Goal: Task Accomplishment & Management: Use online tool/utility

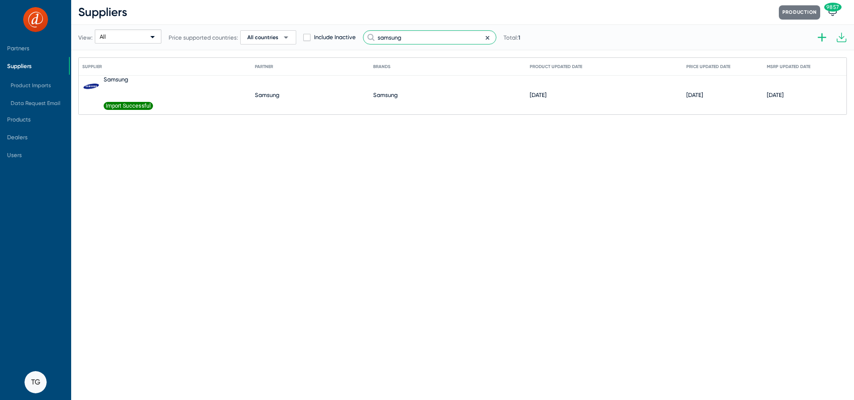
click at [403, 35] on input "samsung" at bounding box center [429, 37] width 133 height 14
drag, startPoint x: 449, startPoint y: 36, endPoint x: 306, endPoint y: 34, distance: 142.9
click at [306, 34] on div "View: All Price supported countries: All countries arrow_drop_down Include Inac…" at bounding box center [300, 38] width 444 height 44
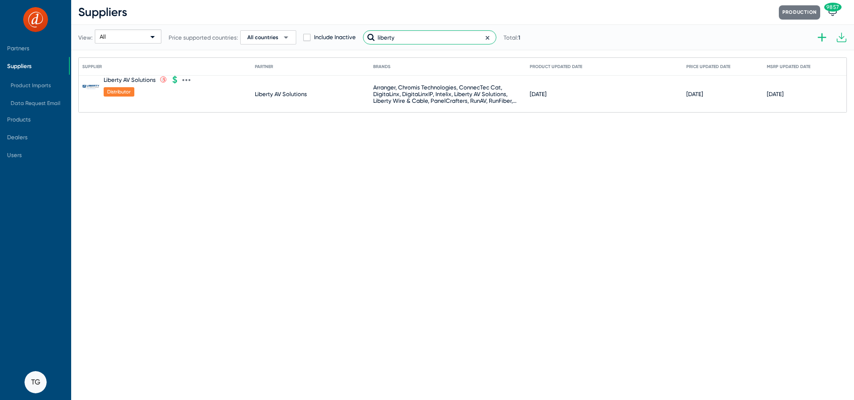
type input "liberty"
click at [190, 79] on icon at bounding box center [190, 80] width 2 height 2
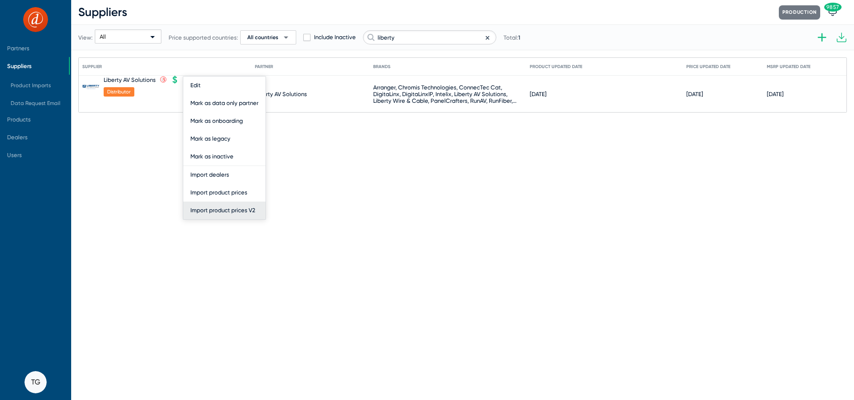
click at [228, 206] on button "Import product prices V2" at bounding box center [224, 211] width 82 height 18
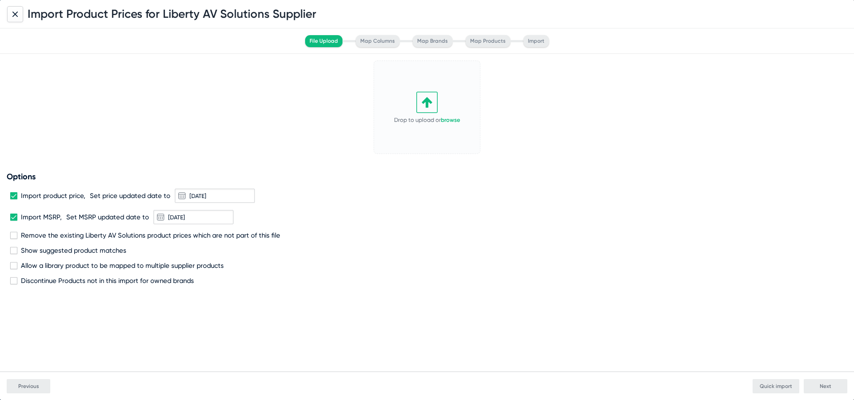
click at [417, 109] on icon at bounding box center [426, 102] width 21 height 21
click at [33, 233] on span "Remove the existing Liberty AV Solutions product prices which are not part of t…" at bounding box center [150, 235] width 259 height 8
click at [14, 239] on input "Remove the existing Liberty AV Solutions product prices which are not part of t…" at bounding box center [13, 239] width 0 height 0
checkbox input "true"
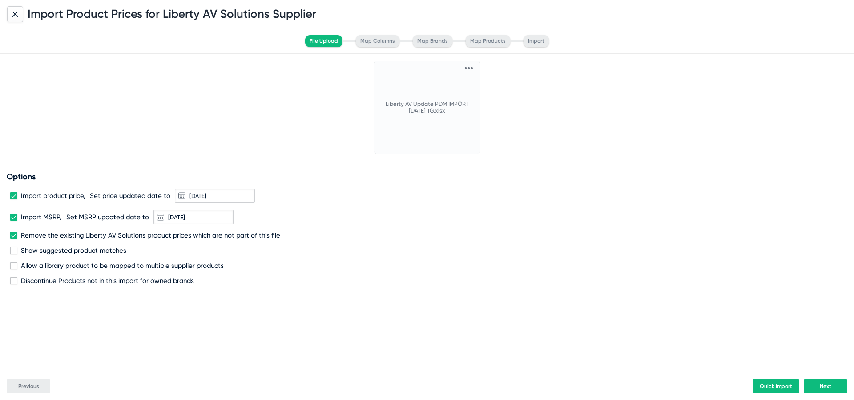
click at [48, 282] on span "Discontinue Products not in this import for owned brands" at bounding box center [107, 281] width 173 height 8
click at [14, 284] on input "Discontinue Products not in this import for owned brands" at bounding box center [13, 284] width 0 height 0
checkbox input "true"
click at [825, 390] on button "Next" at bounding box center [826, 386] width 44 height 14
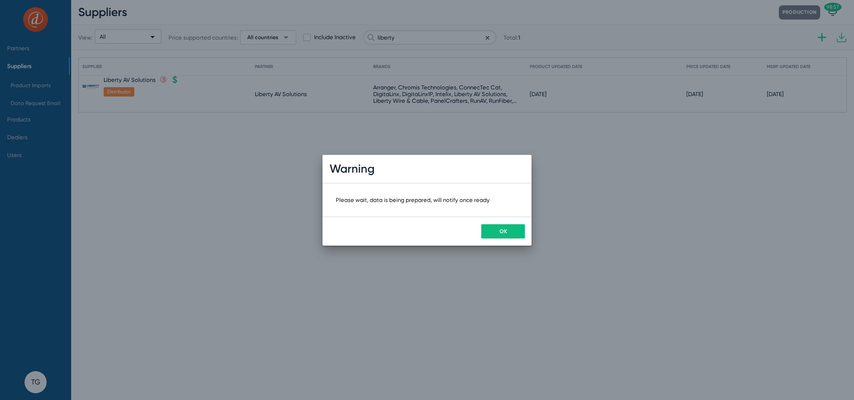
click at [502, 230] on span "OK" at bounding box center [504, 231] width 8 height 6
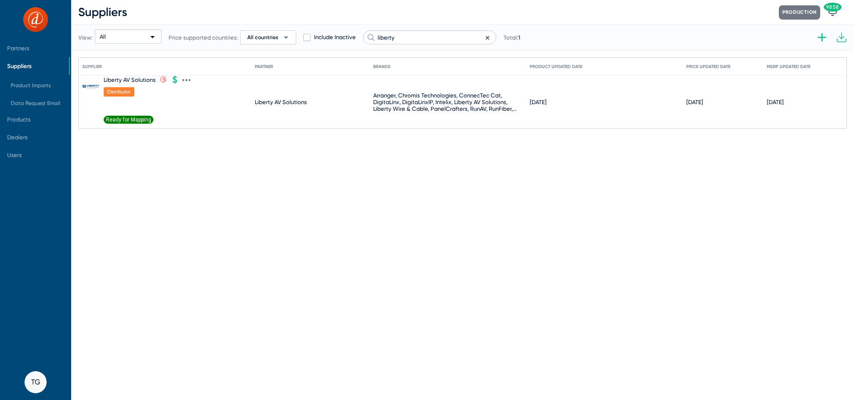
click at [133, 121] on span "Ready for Mapping" at bounding box center [129, 120] width 50 height 8
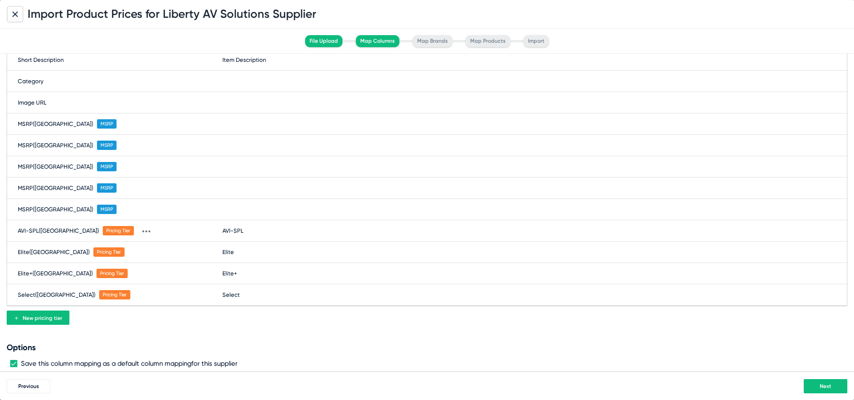
scroll to position [217, 0]
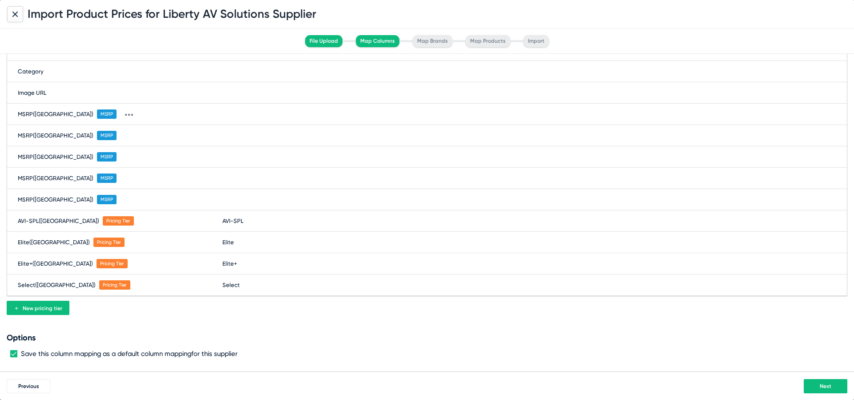
click at [229, 120] on div "MSRP ([GEOGRAPHIC_DATA]) MSRP" at bounding box center [427, 114] width 840 height 21
click at [236, 116] on span at bounding box center [285, 114] width 116 height 14
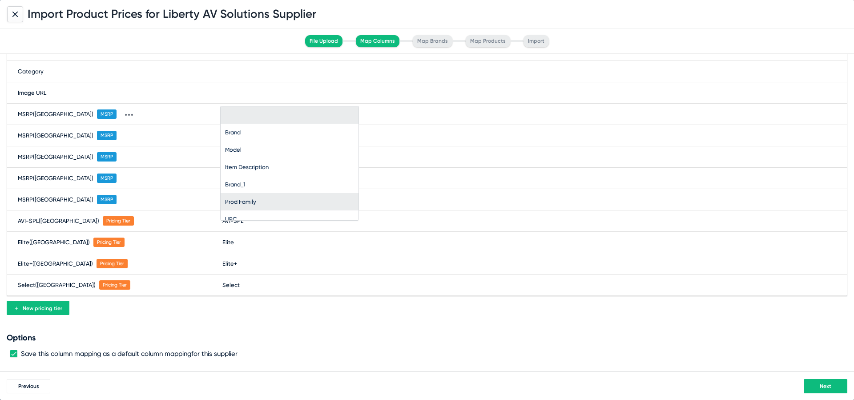
scroll to position [112, 0]
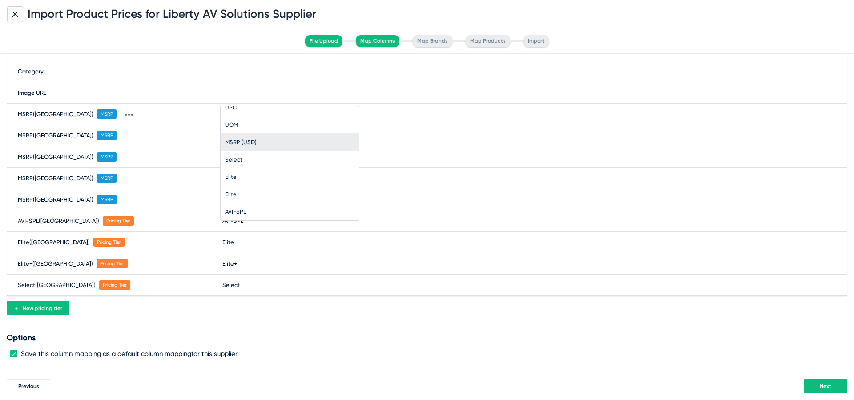
click at [260, 142] on span "MSRP (USD)" at bounding box center [289, 141] width 129 height 17
click at [826, 385] on span "Next" at bounding box center [826, 386] width 12 height 6
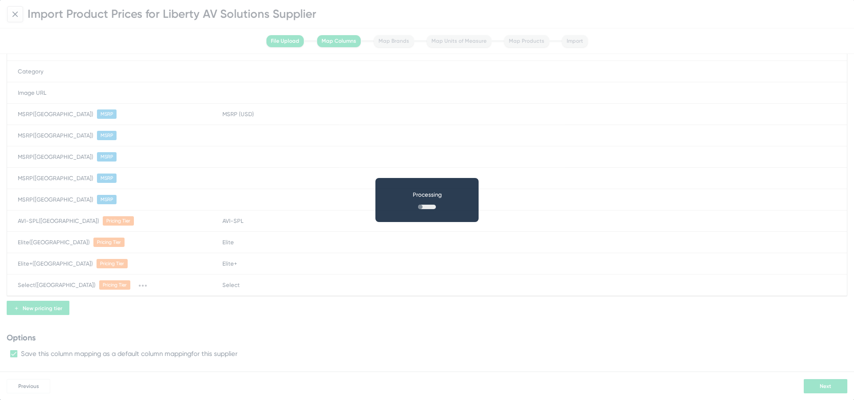
scroll to position [0, 0]
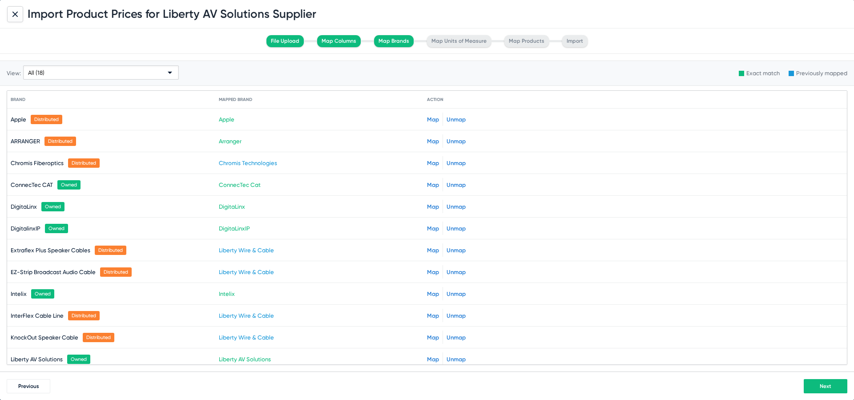
click at [811, 383] on button "Next" at bounding box center [826, 386] width 44 height 14
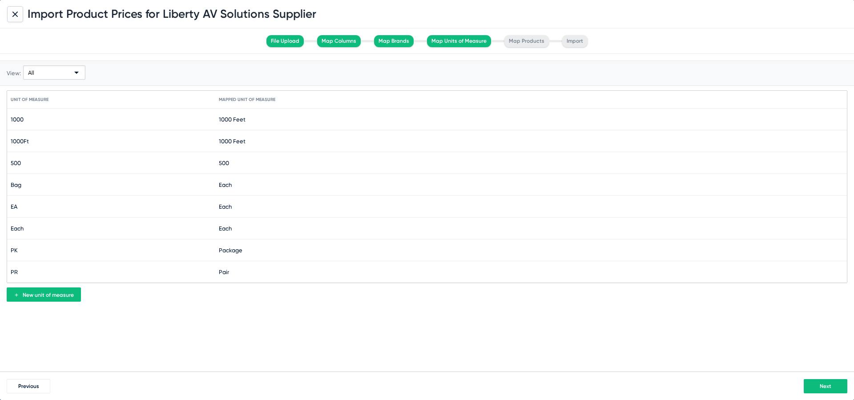
drag, startPoint x: 811, startPoint y: 383, endPoint x: 812, endPoint y: 389, distance: 5.8
click at [812, 389] on button "Next" at bounding box center [826, 386] width 44 height 14
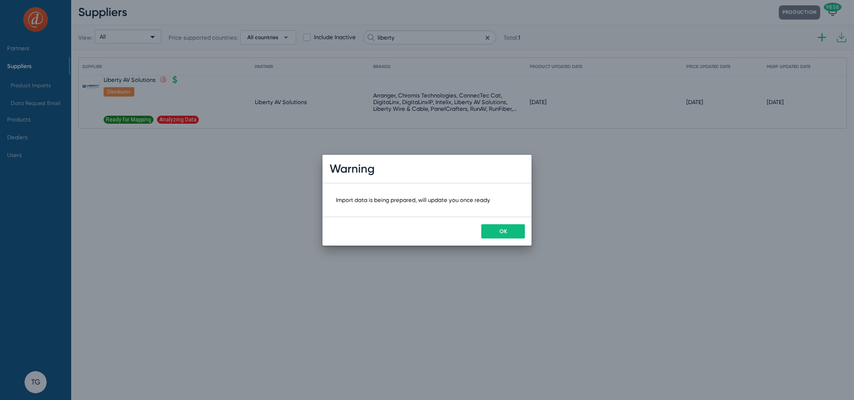
click at [505, 237] on button "OK" at bounding box center [503, 231] width 44 height 14
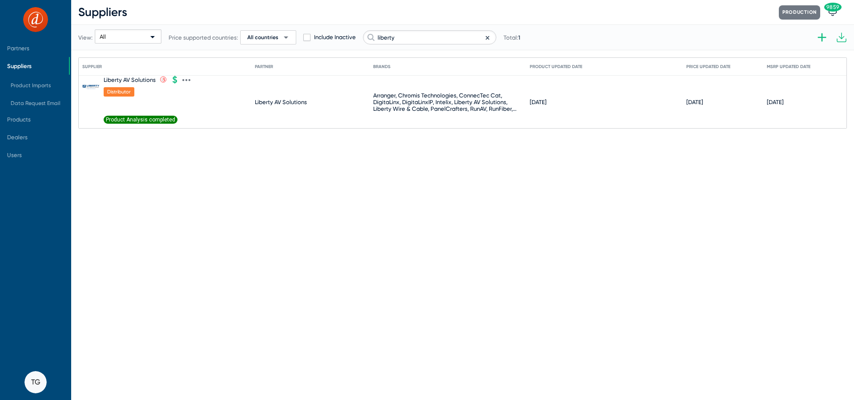
click at [132, 119] on span "Product Analysis completed" at bounding box center [141, 120] width 74 height 8
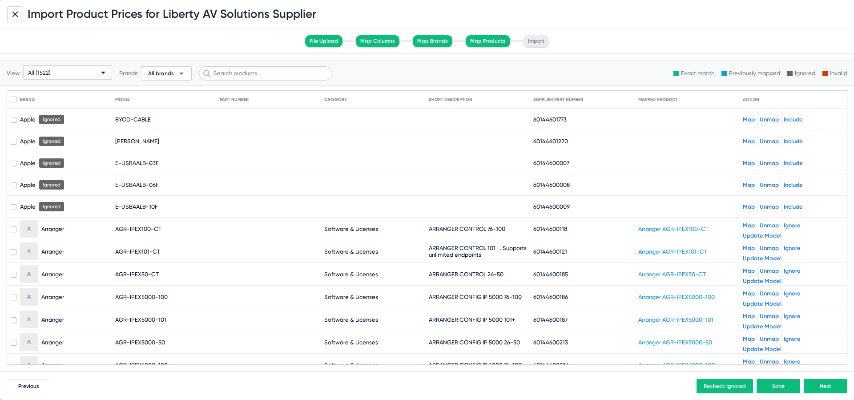
click at [63, 74] on div "All (1522)" at bounding box center [63, 73] width 71 height 14
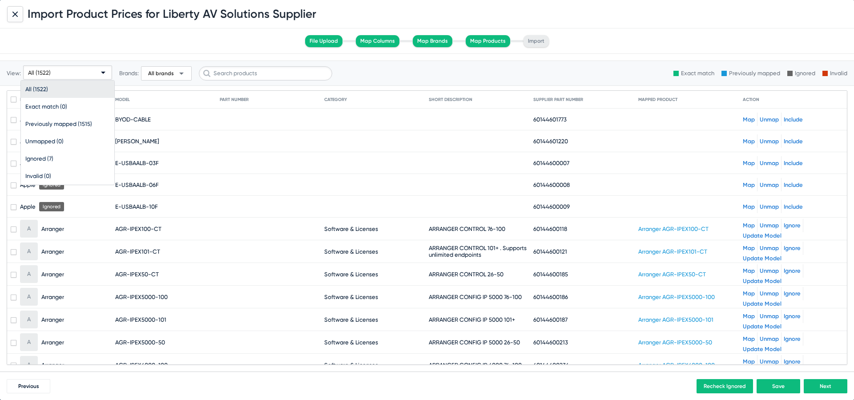
click at [826, 385] on div at bounding box center [427, 200] width 854 height 400
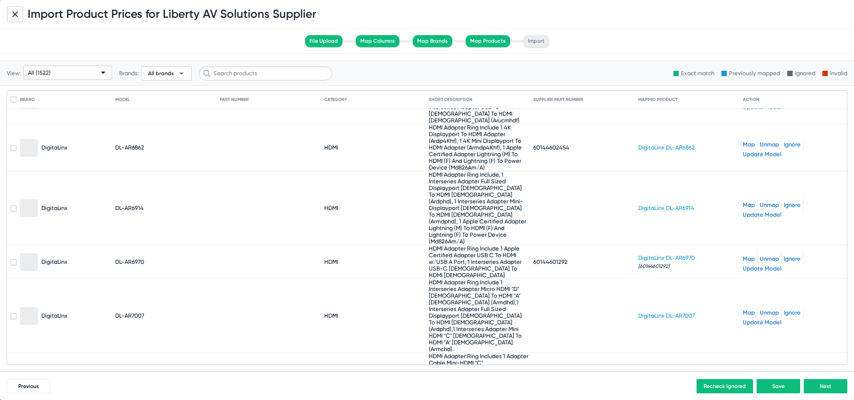
scroll to position [6518, 0]
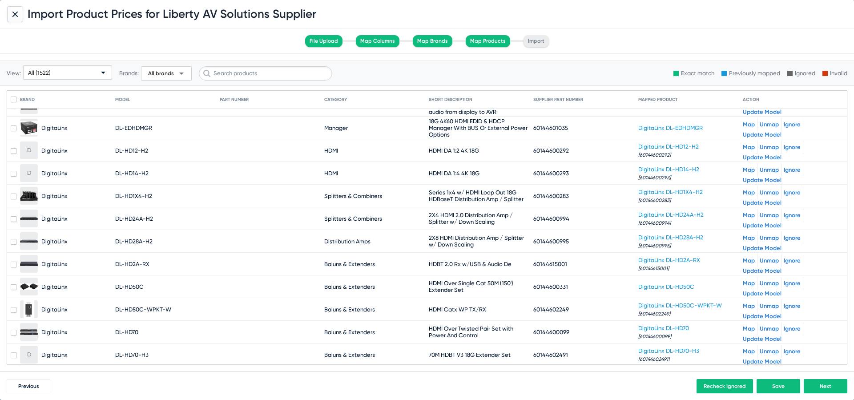
click at [820, 386] on button "Next" at bounding box center [826, 386] width 44 height 14
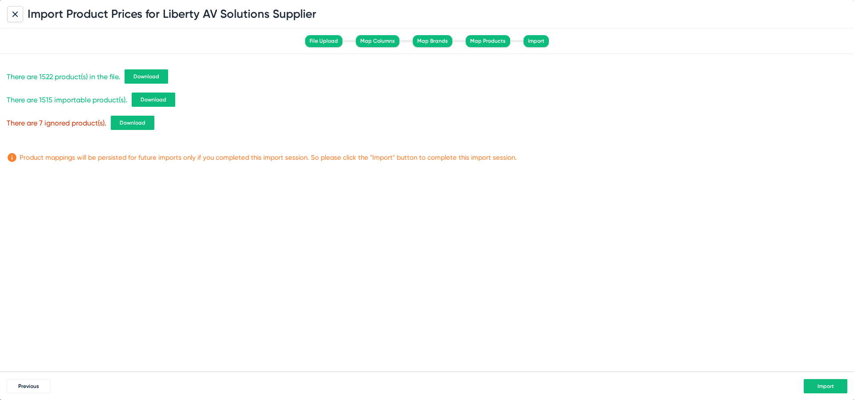
click at [155, 73] on span "Download" at bounding box center [146, 76] width 26 height 6
click at [172, 97] on button "Download" at bounding box center [154, 100] width 44 height 14
click at [825, 389] on span "Import" at bounding box center [826, 386] width 16 height 6
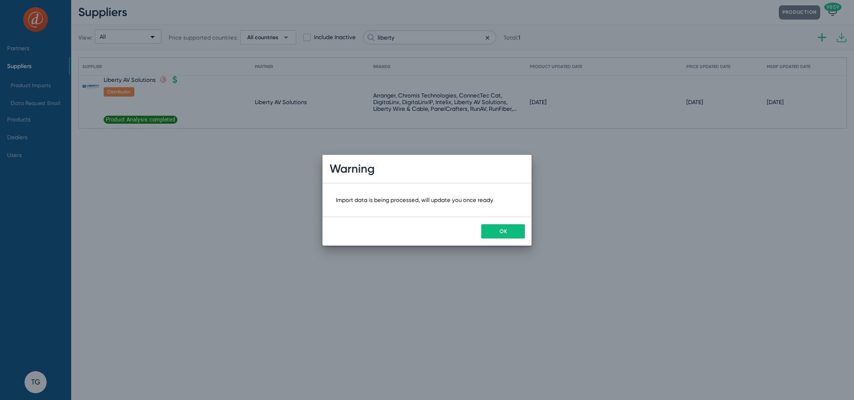
click at [498, 231] on button "OK" at bounding box center [503, 231] width 44 height 14
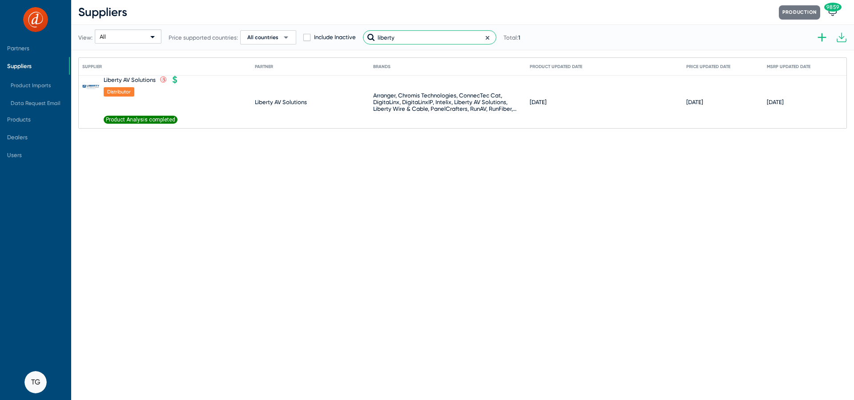
drag, startPoint x: 405, startPoint y: 40, endPoint x: 346, endPoint y: 29, distance: 59.7
click at [352, 29] on div "View: All Price supported countries: All countries arrow_drop_down Include Inac…" at bounding box center [299, 38] width 442 height 44
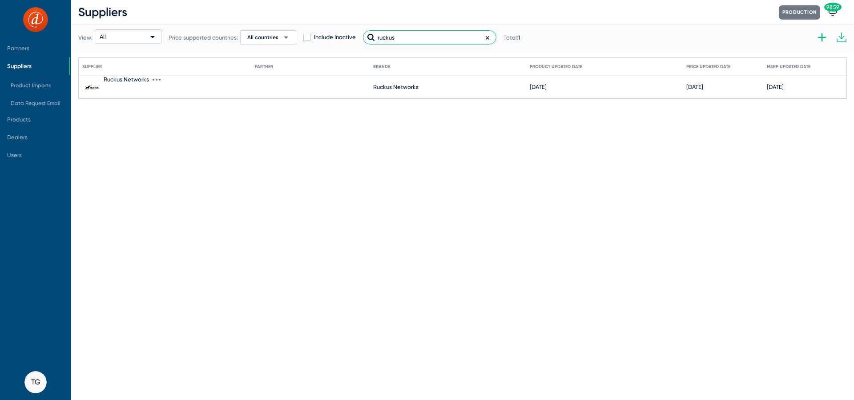
type input "ruckus"
click at [156, 80] on icon at bounding box center [157, 80] width 2 height 2
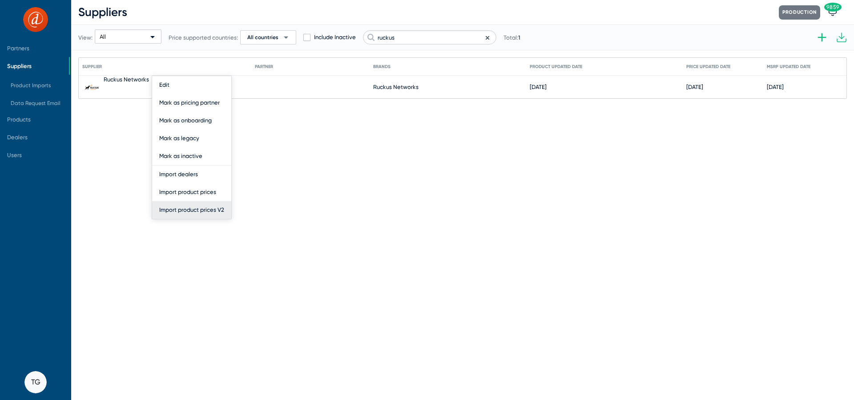
click at [182, 210] on button "Import product prices V2" at bounding box center [191, 210] width 79 height 18
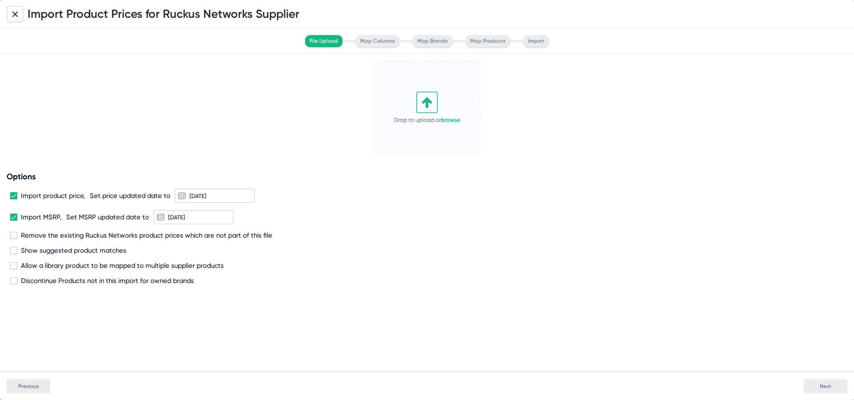
click at [428, 100] on icon at bounding box center [427, 102] width 10 height 11
click at [32, 216] on span "Import MSRP," at bounding box center [41, 217] width 41 height 8
click at [14, 221] on input "Import MSRP," at bounding box center [13, 221] width 0 height 0
checkbox input "false"
click at [13, 197] on span at bounding box center [13, 195] width 7 height 7
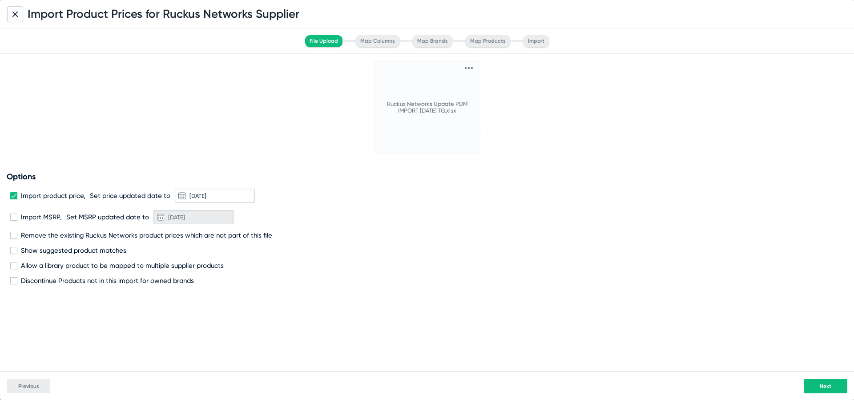
click at [13, 199] on input "Import product price," at bounding box center [13, 199] width 0 height 0
checkbox input "false"
click at [18, 216] on label "Import MSRP," at bounding box center [36, 217] width 52 height 8
click at [14, 221] on input "Import MSRP," at bounding box center [13, 221] width 0 height 0
checkbox input "true"
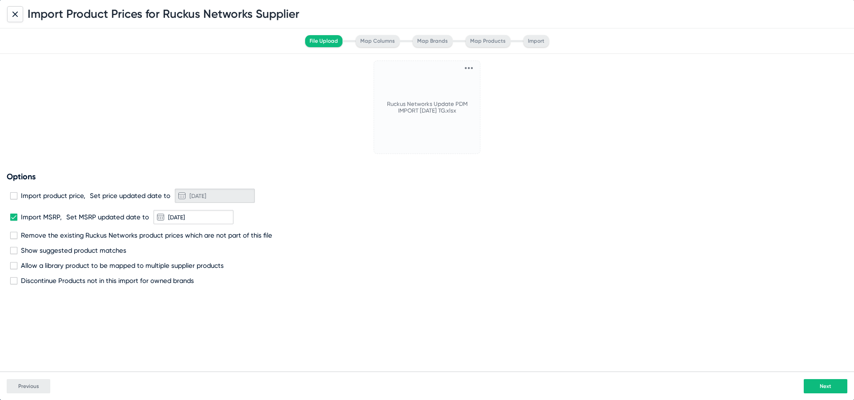
click at [27, 238] on span "Remove the existing Ruckus Networks product prices which are not part of this f…" at bounding box center [146, 235] width 251 height 8
click at [14, 239] on input "Remove the existing Ruckus Networks product prices which are not part of this f…" at bounding box center [13, 239] width 0 height 0
checkbox input "true"
click at [40, 278] on span "Discontinue Products not in this import for owned brands" at bounding box center [107, 281] width 173 height 8
click at [14, 284] on input "Discontinue Products not in this import for owned brands" at bounding box center [13, 284] width 0 height 0
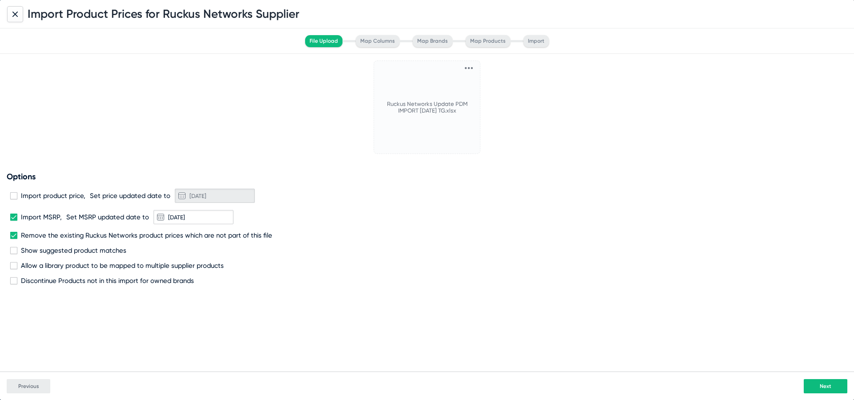
checkbox input "true"
click at [815, 386] on button "Next" at bounding box center [826, 386] width 44 height 14
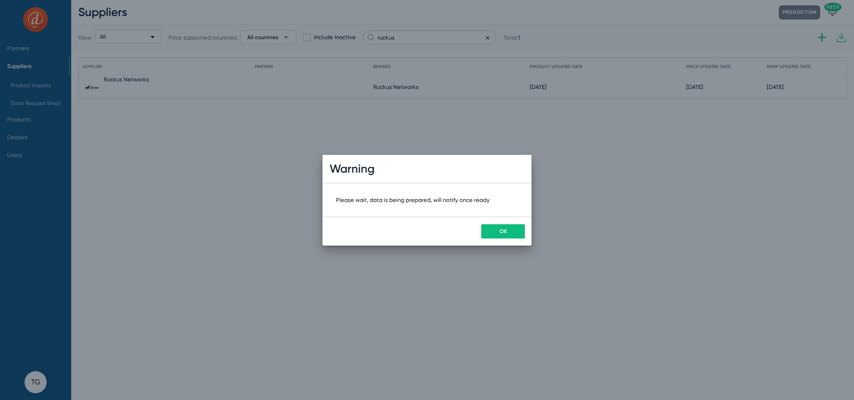
click at [509, 231] on button "OK" at bounding box center [503, 231] width 44 height 14
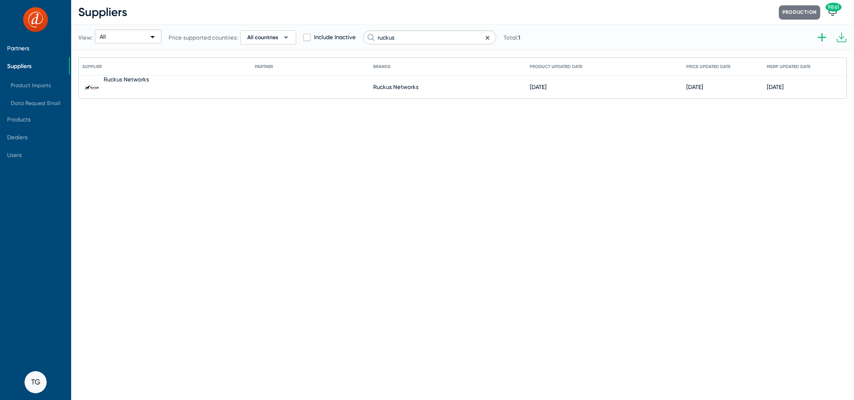
click at [9, 48] on span "Partners" at bounding box center [18, 48] width 22 height 7
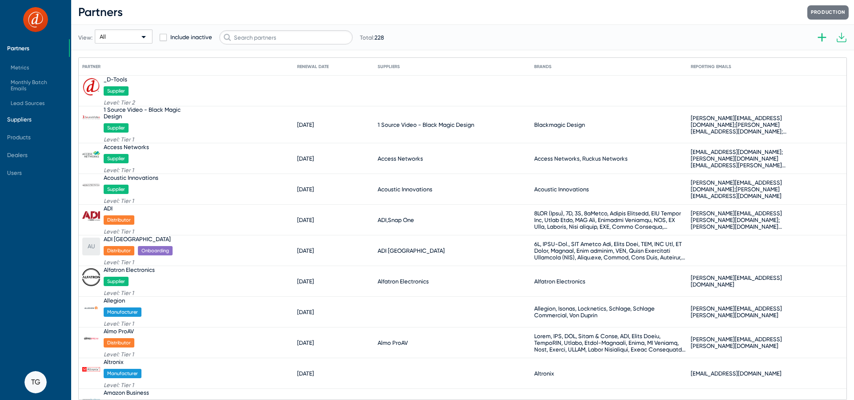
click at [20, 120] on span "Suppliers" at bounding box center [19, 119] width 24 height 7
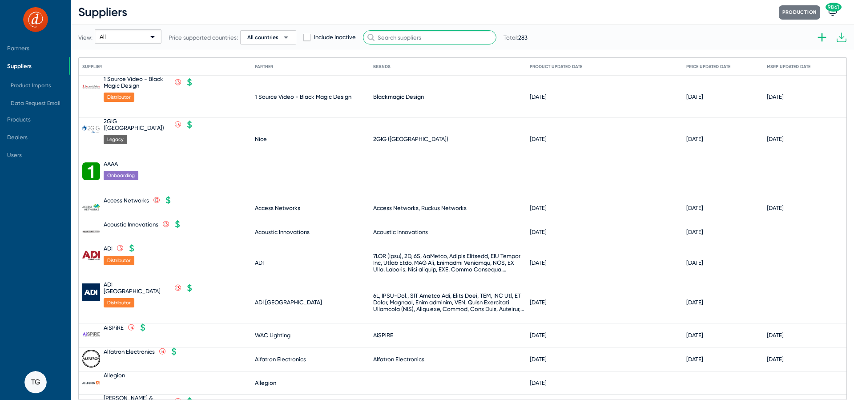
click at [435, 38] on input "text" at bounding box center [429, 37] width 133 height 14
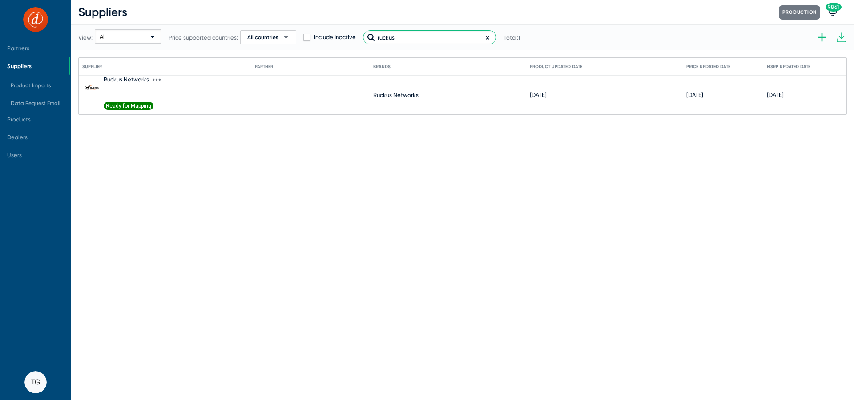
type input "ruckus"
click at [139, 103] on span "Ready for Mapping" at bounding box center [129, 106] width 50 height 8
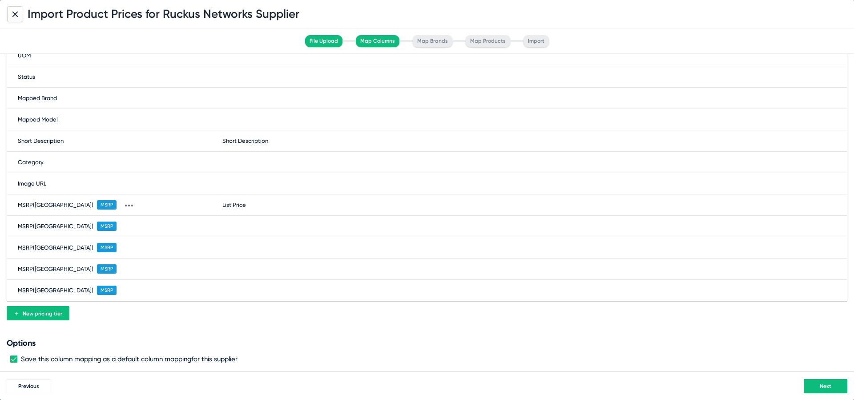
scroll to position [132, 0]
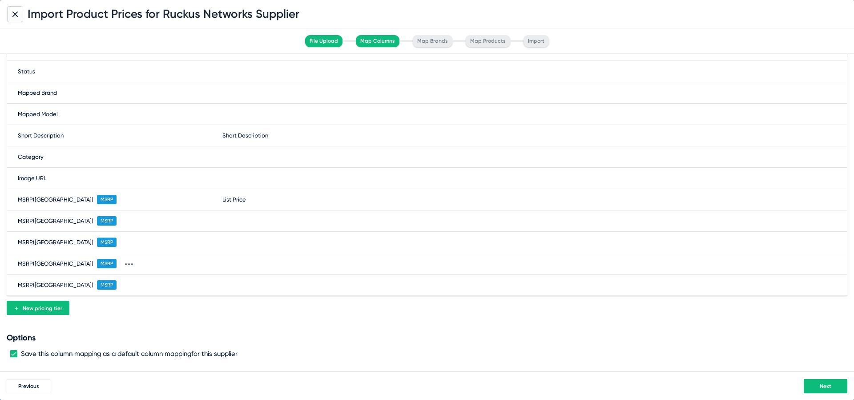
click at [827, 387] on span "Next" at bounding box center [826, 386] width 12 height 6
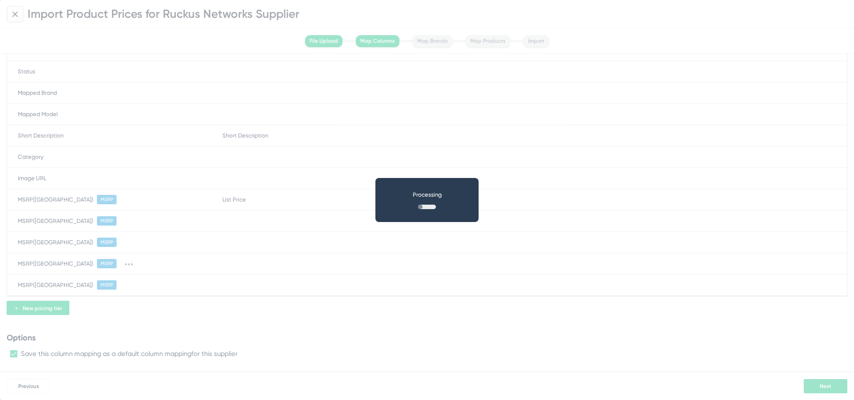
scroll to position [0, 0]
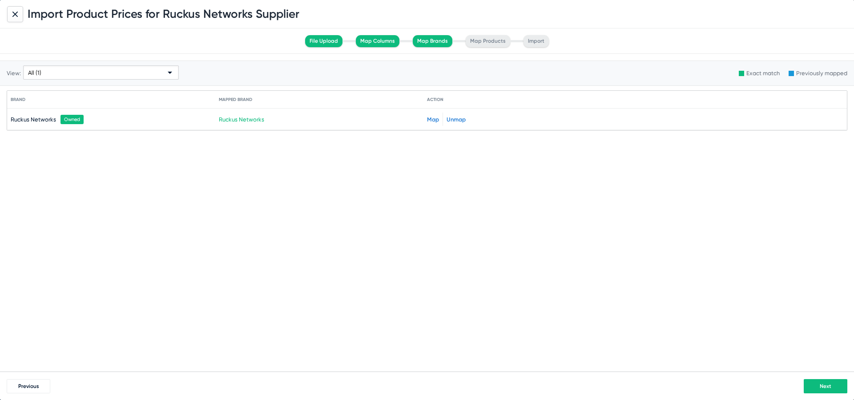
click at [827, 387] on span "Next" at bounding box center [826, 386] width 12 height 6
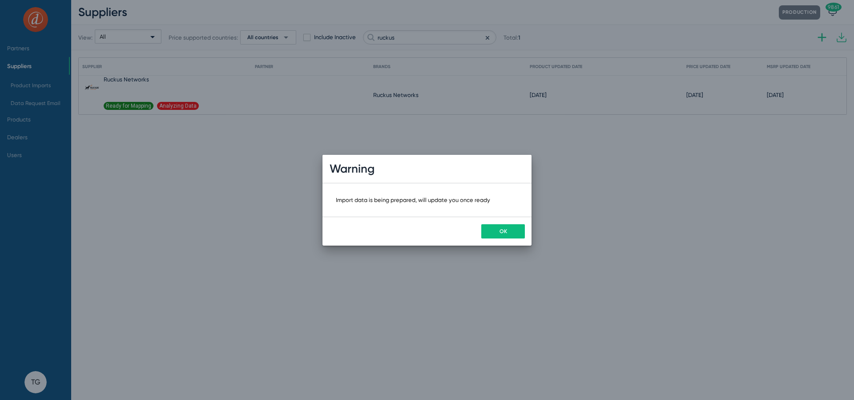
click at [501, 234] on button "OK" at bounding box center [503, 231] width 44 height 14
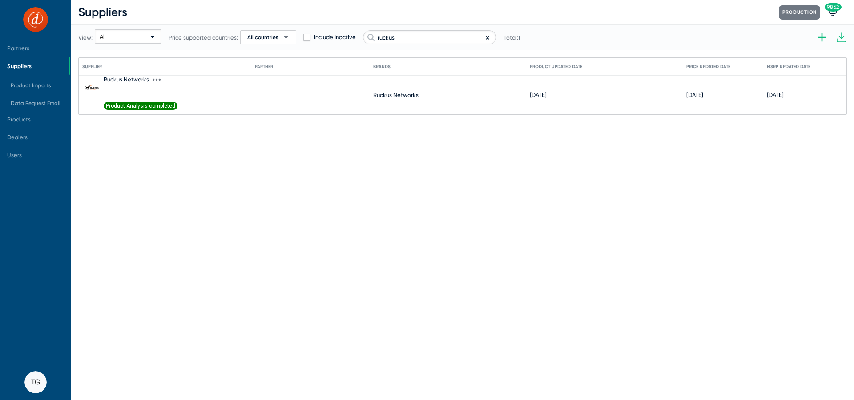
click at [138, 105] on span "Product Analysis completed" at bounding box center [141, 106] width 74 height 8
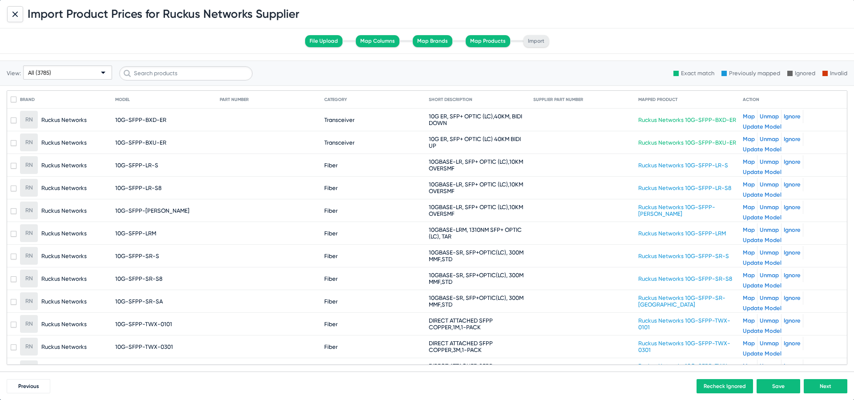
click at [44, 69] on span "All (3785)" at bounding box center [39, 72] width 23 height 7
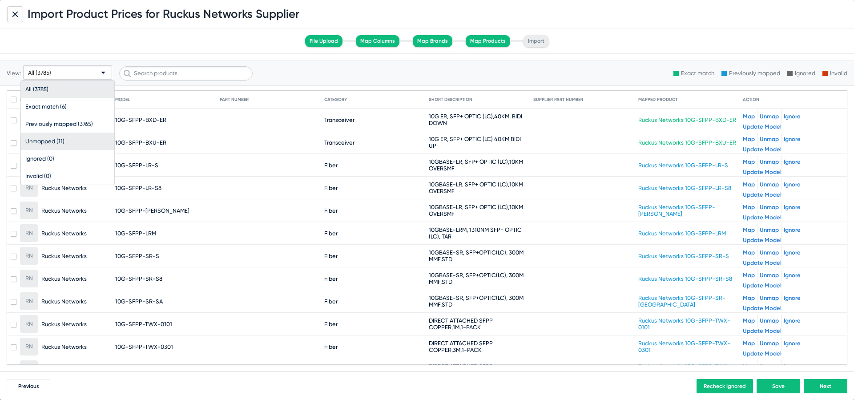
click at [57, 140] on span "Unmapped (11)" at bounding box center [67, 141] width 85 height 17
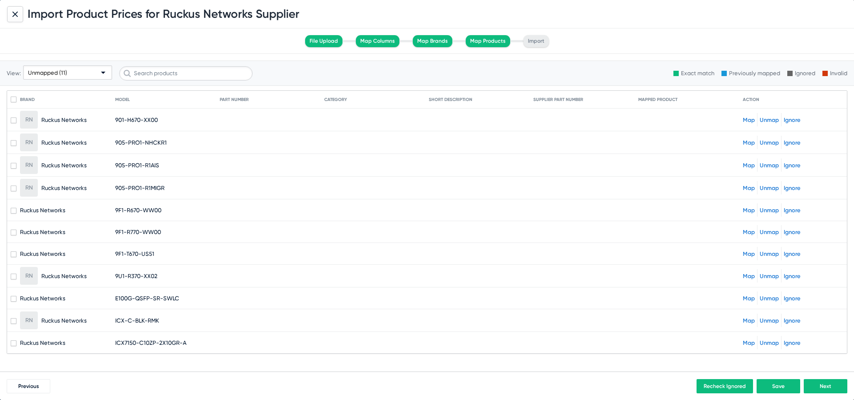
click at [752, 122] on link "Map" at bounding box center [749, 120] width 12 height 7
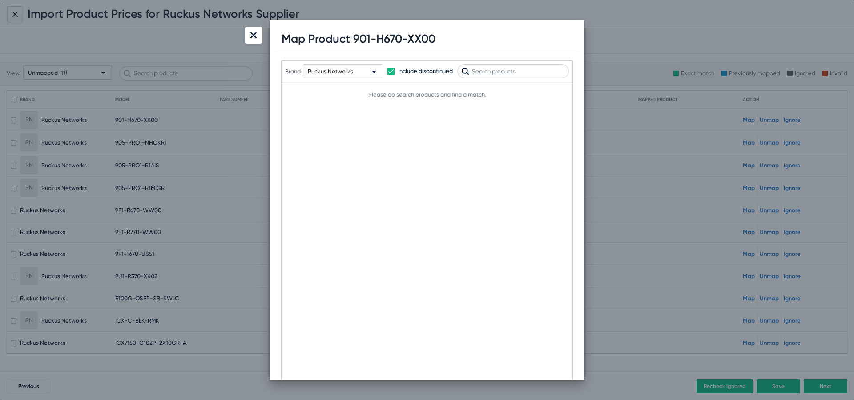
type input "`"
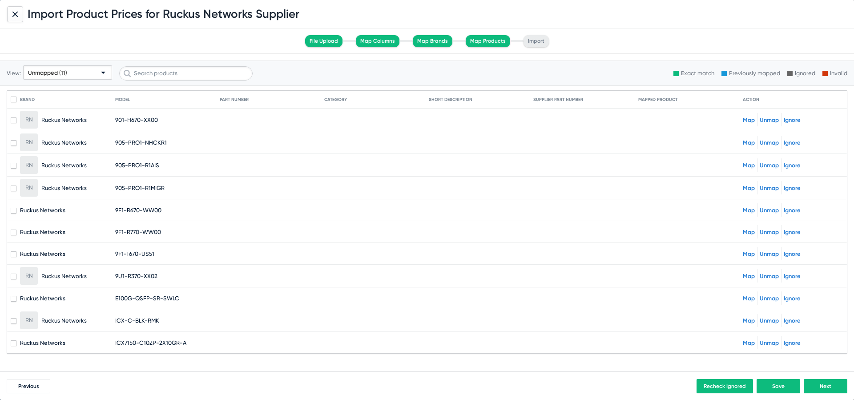
click at [749, 144] on link "Map" at bounding box center [749, 142] width 12 height 7
click at [747, 168] on link "Map" at bounding box center [749, 165] width 12 height 7
click at [747, 187] on link "Map" at bounding box center [749, 188] width 12 height 7
click at [747, 210] on link "Map" at bounding box center [749, 210] width 12 height 7
click at [748, 232] on link "Map" at bounding box center [749, 232] width 12 height 7
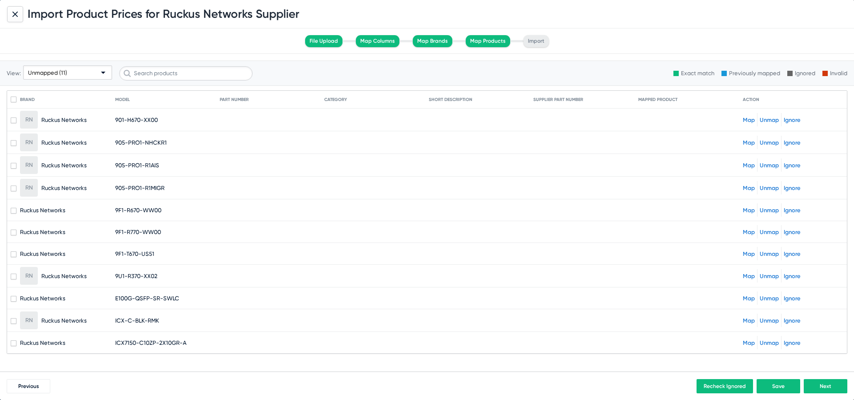
click at [748, 254] on link "Map" at bounding box center [749, 254] width 12 height 7
click at [748, 273] on link "Map" at bounding box center [749, 276] width 12 height 7
click at [748, 295] on link "Map" at bounding box center [749, 298] width 12 height 7
click at [749, 323] on link "Map" at bounding box center [749, 320] width 12 height 7
click at [749, 341] on link "Map" at bounding box center [749, 343] width 12 height 7
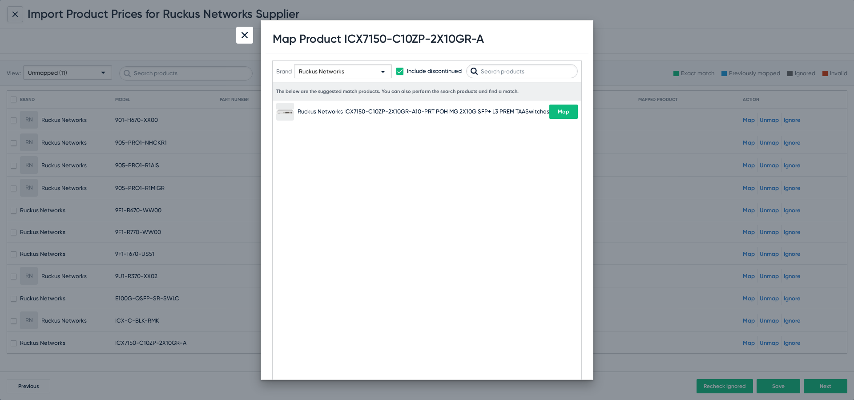
click at [552, 108] on button "Map" at bounding box center [564, 112] width 28 height 14
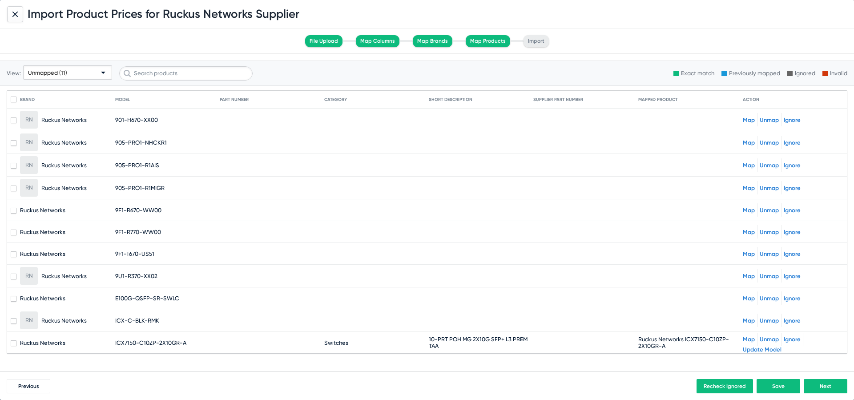
click at [746, 321] on link "Map" at bounding box center [749, 320] width 12 height 7
click at [826, 387] on span "Next" at bounding box center [826, 386] width 12 height 6
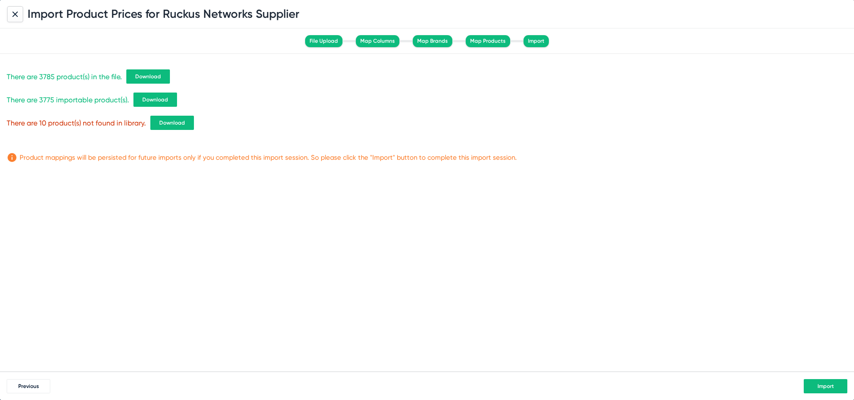
click at [27, 388] on span "Previous" at bounding box center [28, 386] width 21 height 6
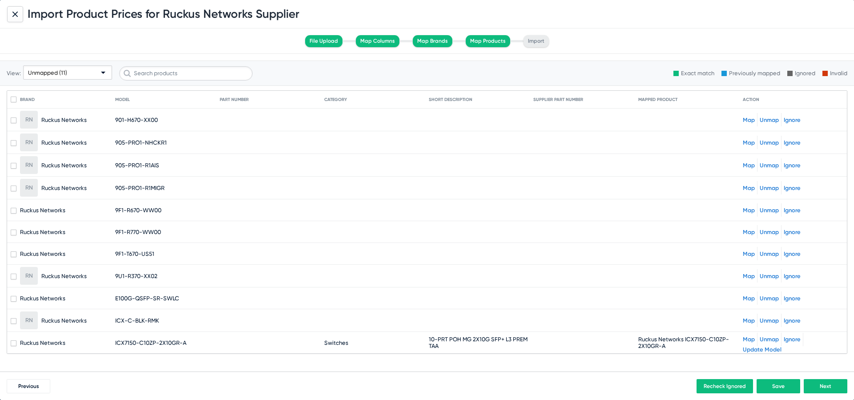
click at [748, 118] on link "Map" at bounding box center [749, 120] width 12 height 7
click at [749, 118] on link "Map" at bounding box center [749, 120] width 12 height 7
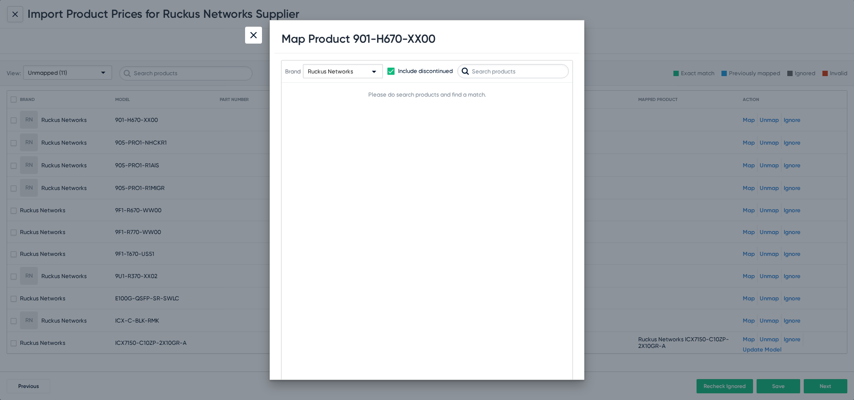
click at [500, 77] on input "text" at bounding box center [513, 71] width 112 height 14
type input "9"
type input "H"
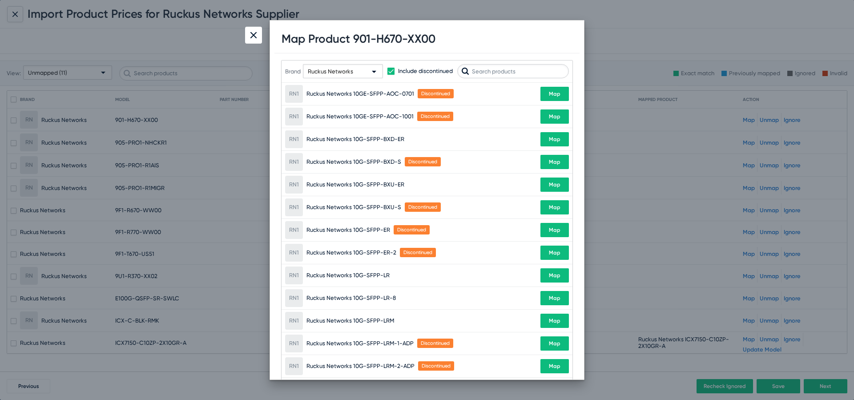
click at [252, 34] on img at bounding box center [254, 35] width 6 height 6
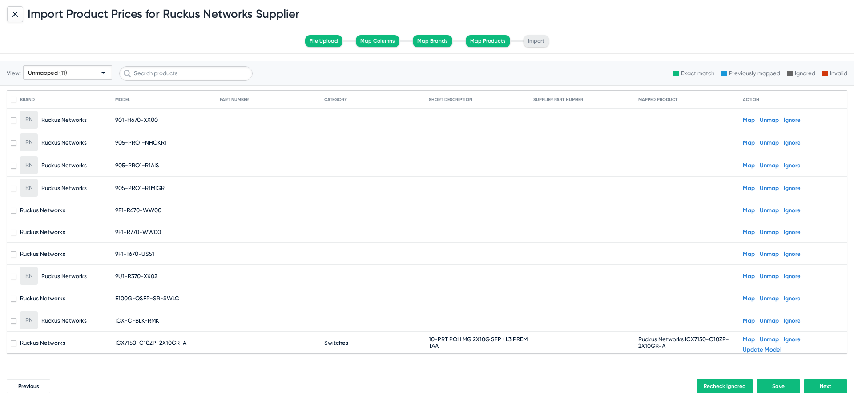
click at [745, 299] on link "Map" at bounding box center [749, 298] width 12 height 7
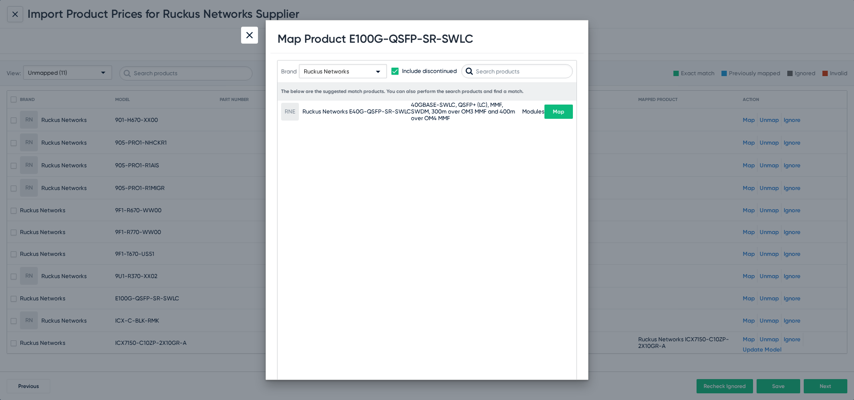
click at [251, 34] on img at bounding box center [250, 35] width 6 height 6
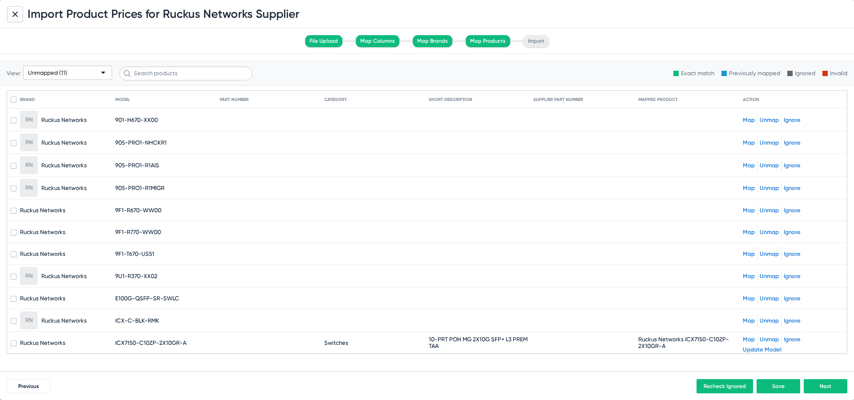
click at [747, 276] on link "Map" at bounding box center [749, 276] width 12 height 7
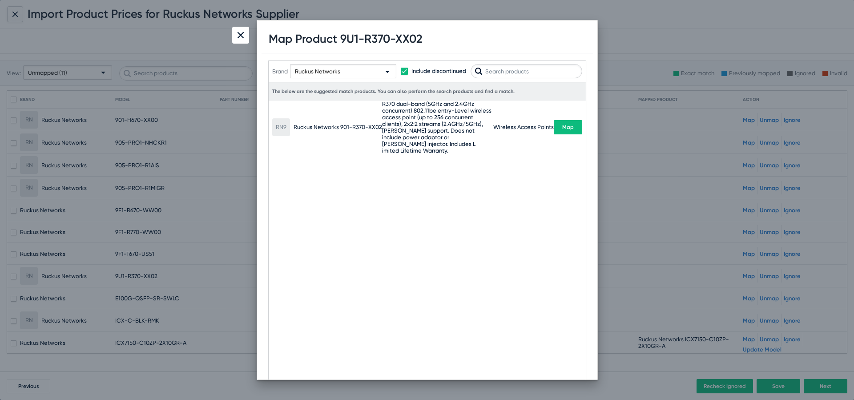
click at [570, 126] on span "Map" at bounding box center [568, 127] width 12 height 6
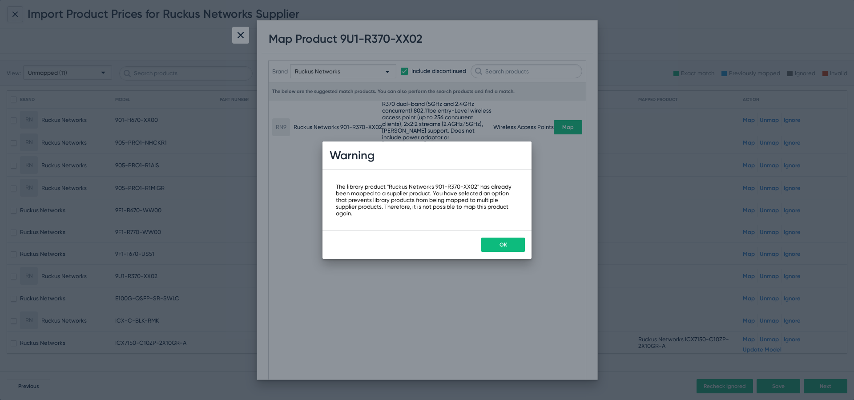
click at [509, 242] on button "OK" at bounding box center [503, 245] width 44 height 14
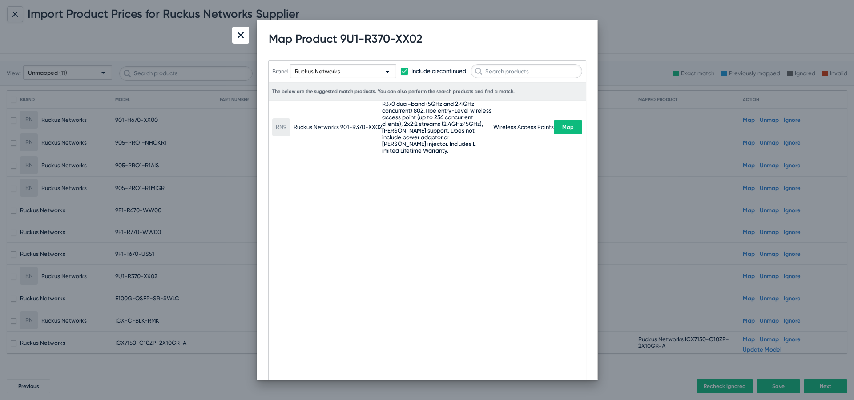
drag, startPoint x: 425, startPoint y: 33, endPoint x: 344, endPoint y: 42, distance: 81.9
click at [344, 42] on div "Map Product 9U1-R370-XX02" at bounding box center [427, 39] width 331 height 28
copy h1 "9U1-R370-XX02"
click at [240, 38] on img at bounding box center [241, 35] width 6 height 6
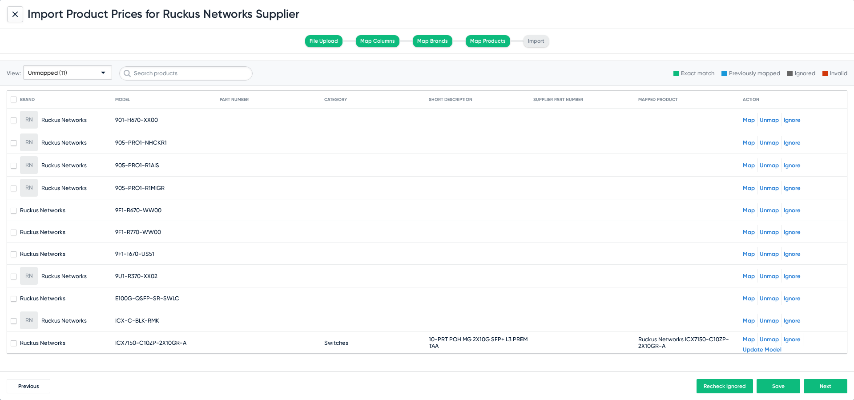
click at [64, 72] on span "Unmapped (11)" at bounding box center [47, 72] width 39 height 7
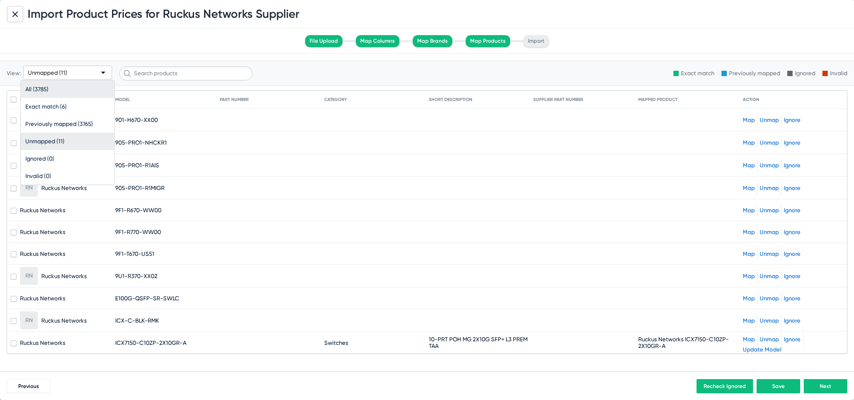
click at [58, 85] on span "All (3785)" at bounding box center [67, 89] width 85 height 17
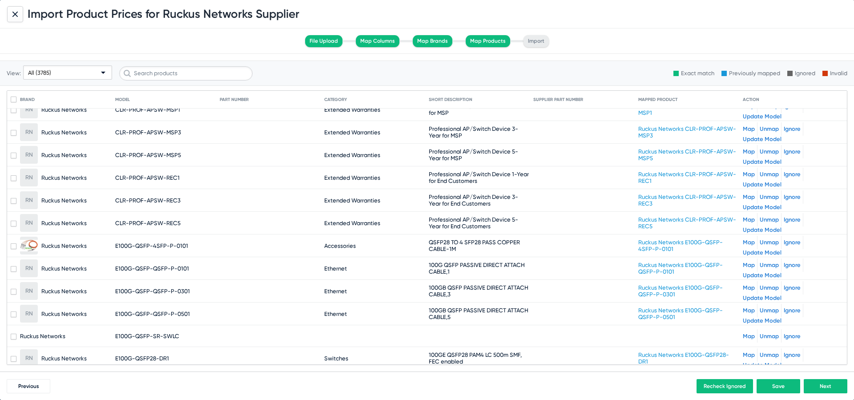
scroll to position [59347, 0]
